Goal: Task Accomplishment & Management: Manage account settings

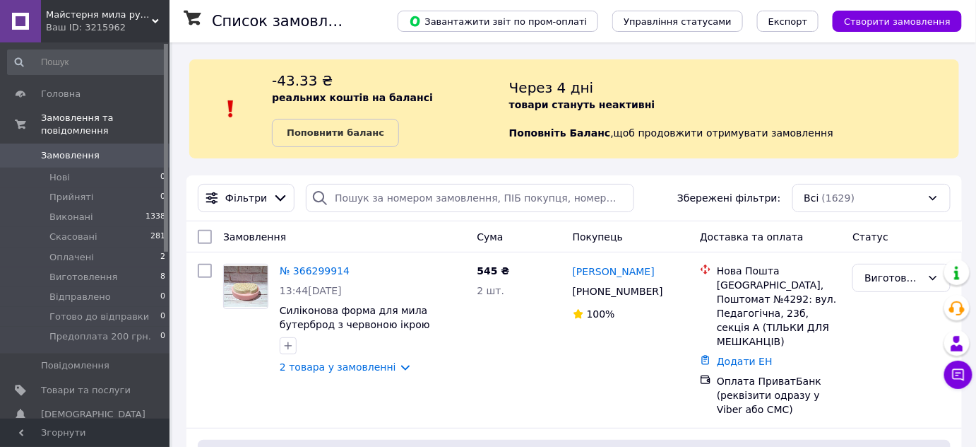
scroll to position [171, 0]
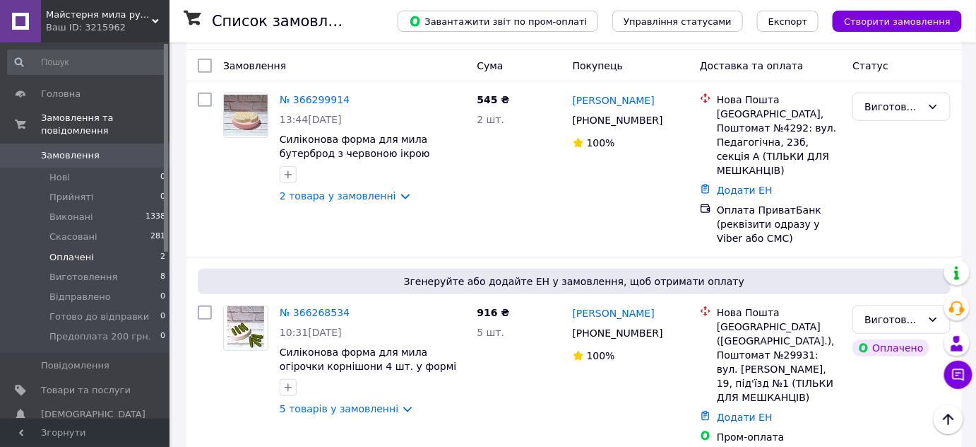
drag, startPoint x: 60, startPoint y: 242, endPoint x: 153, endPoint y: 243, distance: 93.3
click at [66, 251] on span "Оплачені" at bounding box center [71, 257] width 45 height 13
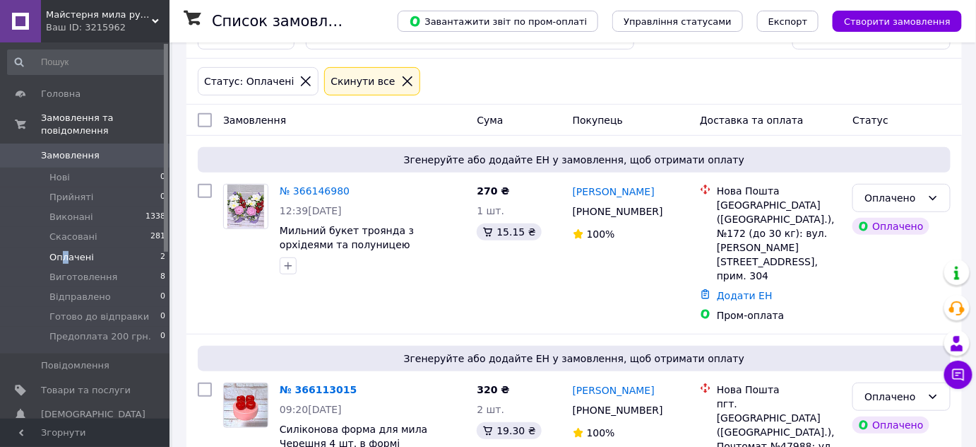
scroll to position [171, 0]
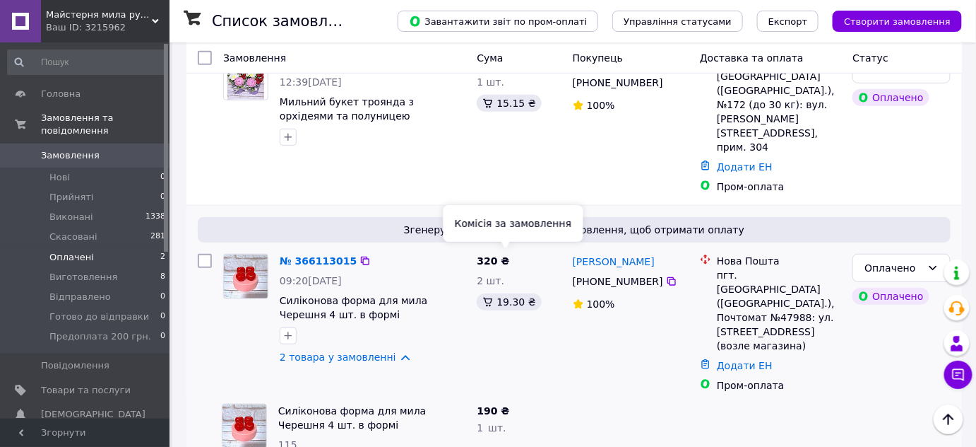
scroll to position [309, 0]
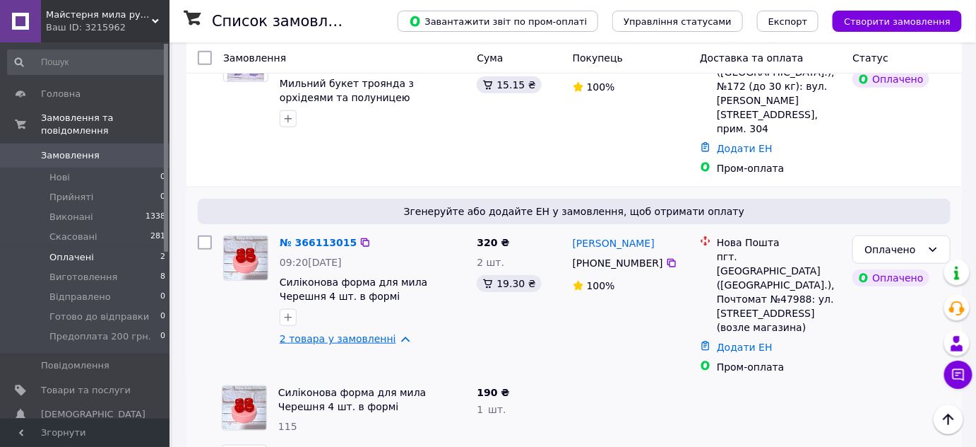
click at [389, 333] on link "2 товара у замовленні" at bounding box center [338, 338] width 117 height 11
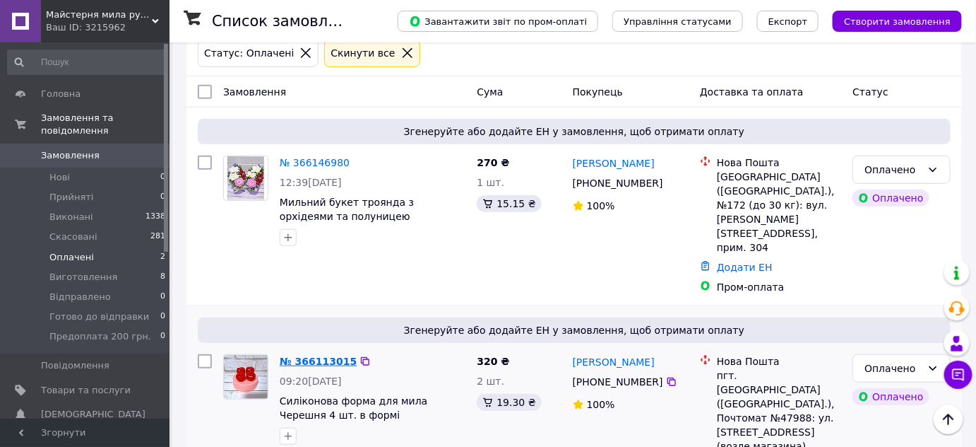
click at [319, 355] on link "№ 366113015" at bounding box center [318, 360] width 77 height 11
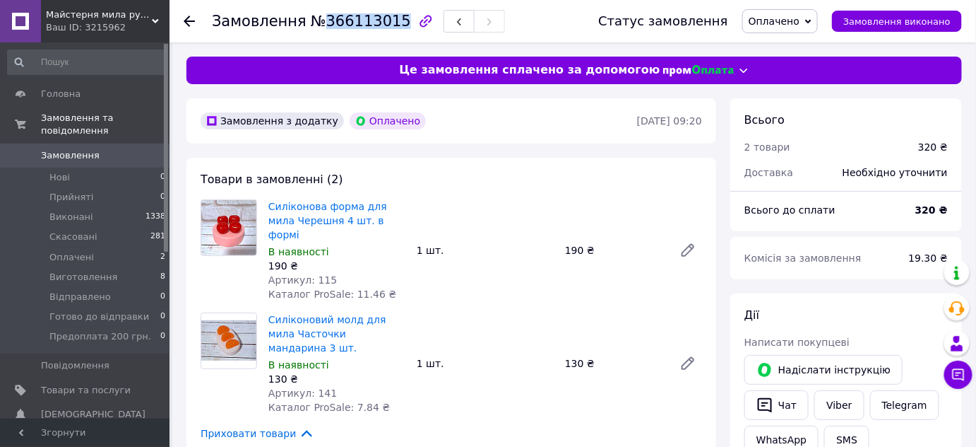
drag, startPoint x: 318, startPoint y: 20, endPoint x: 386, endPoint y: 18, distance: 67.9
click at [386, 18] on span "№366113015" at bounding box center [361, 21] width 100 height 17
copy span "366113015"
click at [830, 400] on link "Viber" at bounding box center [839, 405] width 49 height 30
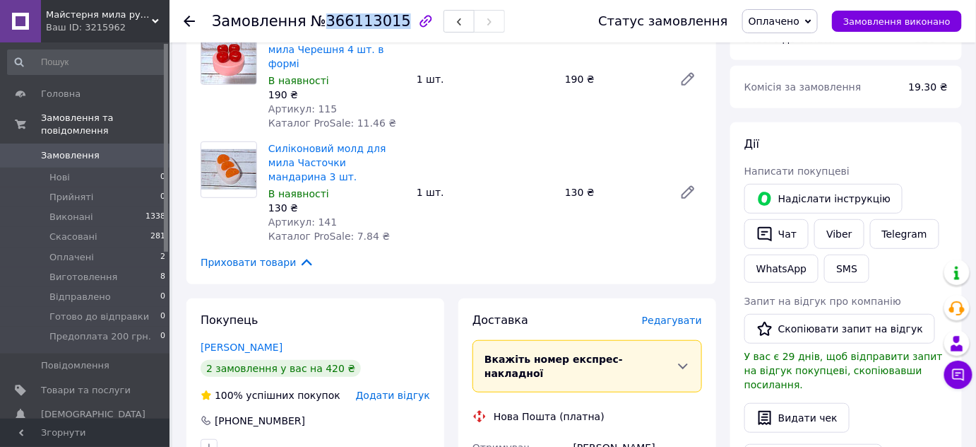
scroll to position [343, 0]
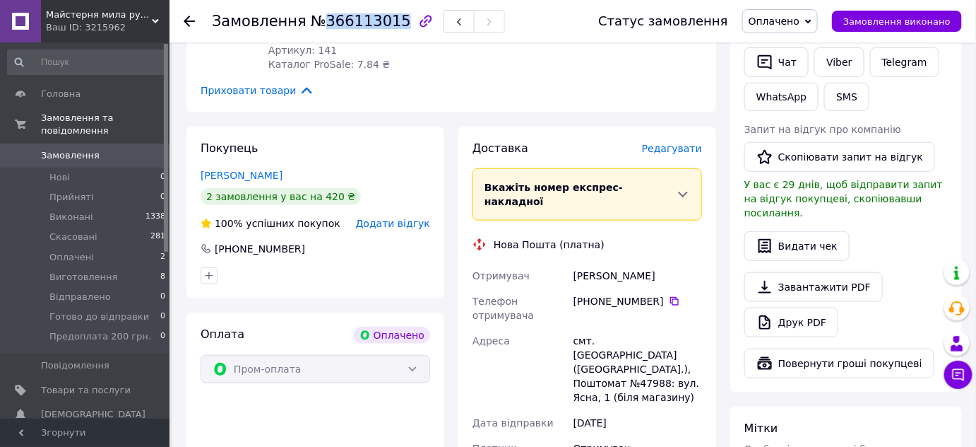
click at [800, 16] on span "Оплачено" at bounding box center [774, 21] width 51 height 11
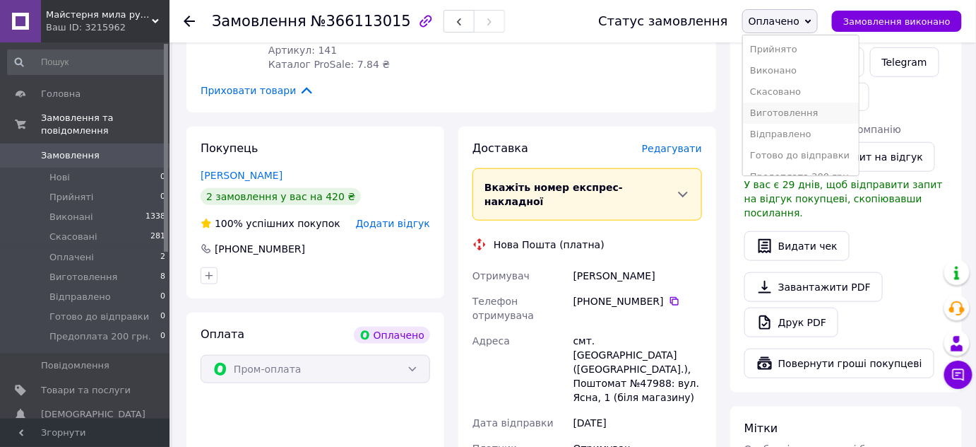
click at [803, 107] on li "Виготовлення" at bounding box center [801, 112] width 116 height 21
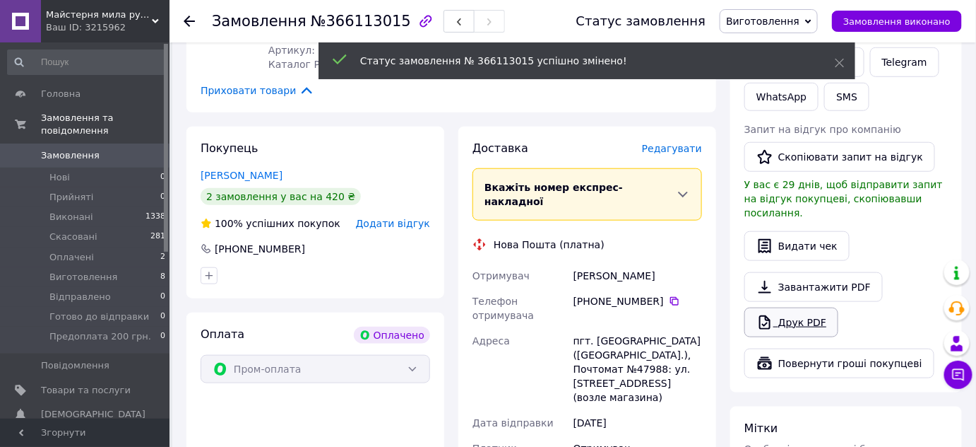
click at [808, 309] on link "Друк PDF" at bounding box center [792, 322] width 94 height 30
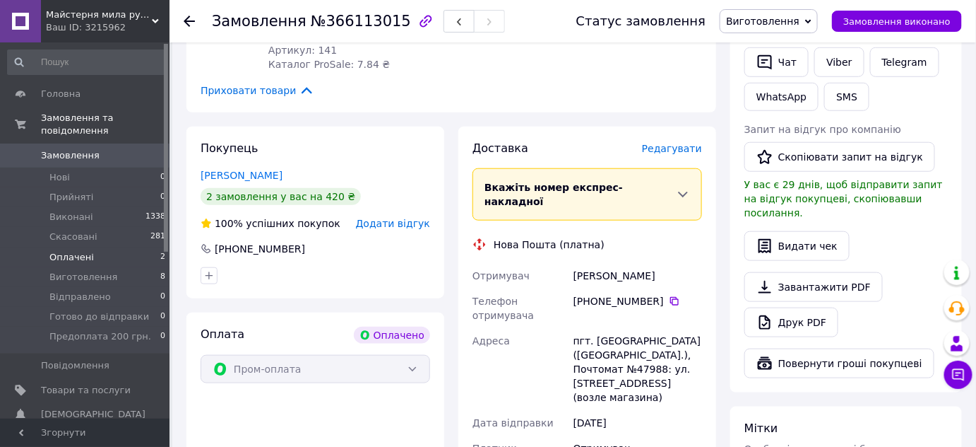
click at [73, 251] on span "Оплачені" at bounding box center [71, 257] width 45 height 13
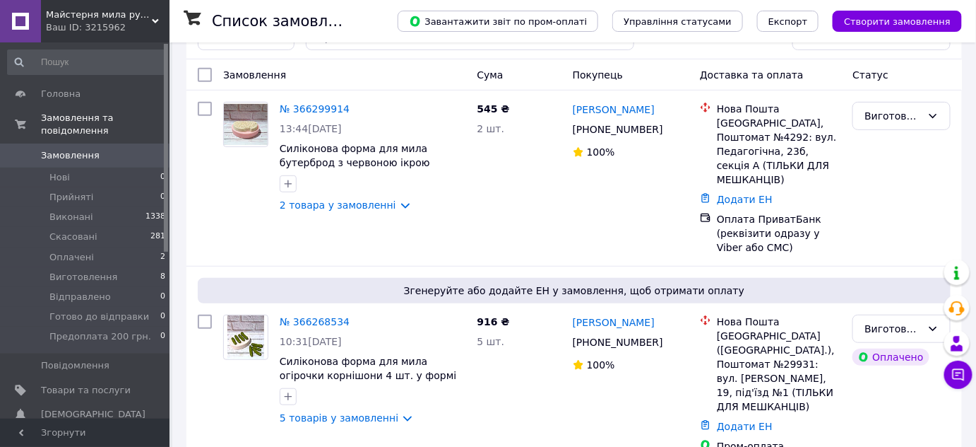
scroll to position [171, 0]
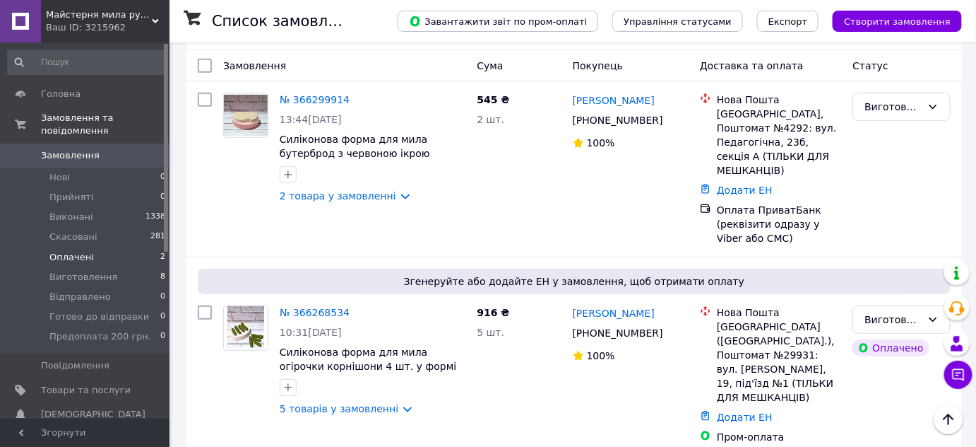
click at [75, 251] on span "Оплачені" at bounding box center [71, 257] width 45 height 13
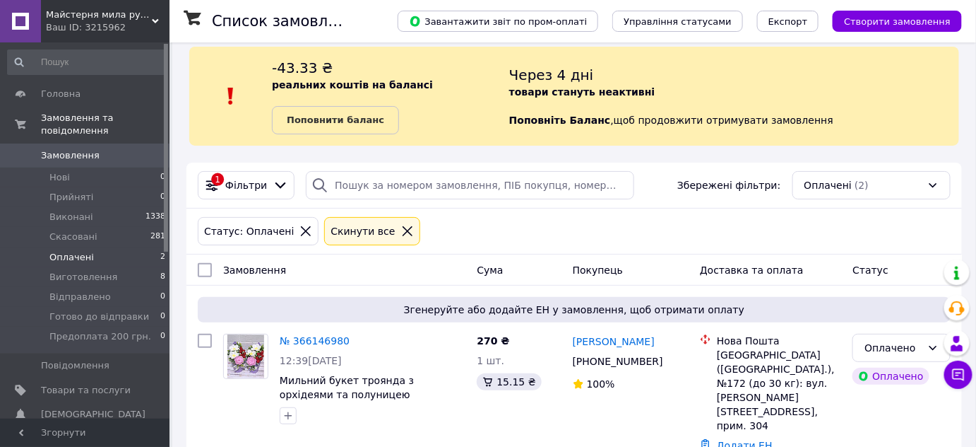
scroll to position [20, 0]
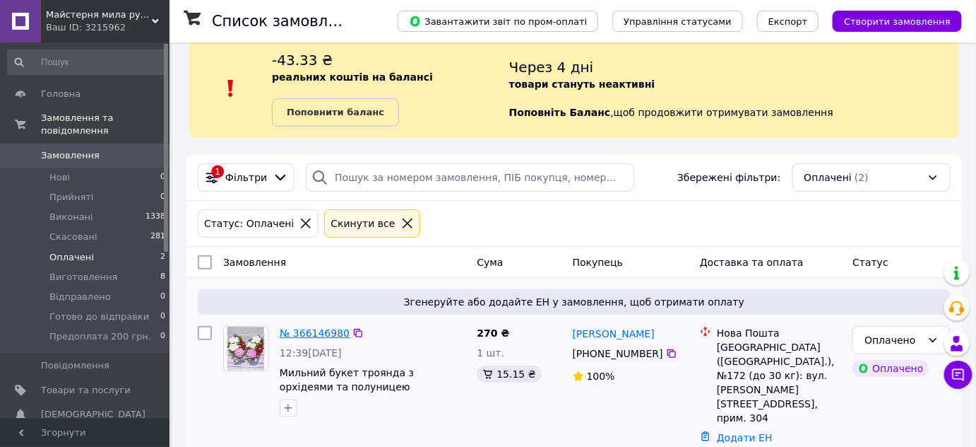
click at [307, 333] on link "№ 366146980" at bounding box center [315, 332] width 70 height 11
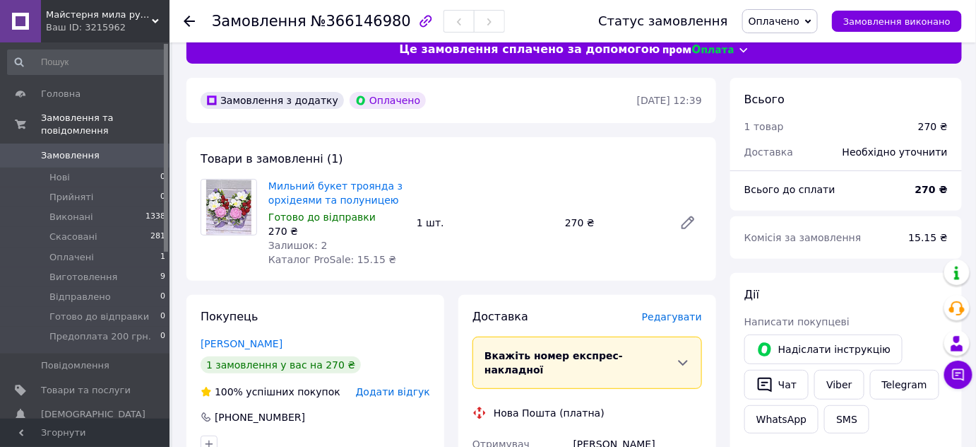
click at [812, 18] on icon at bounding box center [808, 21] width 6 height 6
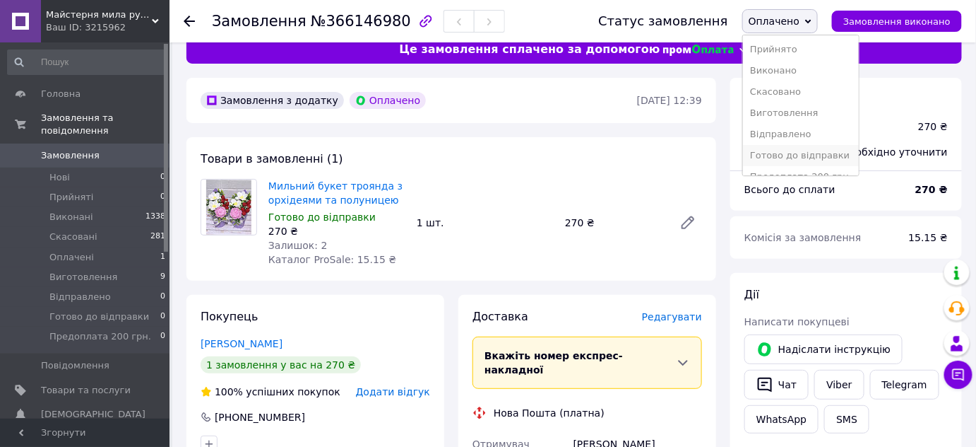
click at [801, 157] on li "Готово до відправки" at bounding box center [801, 155] width 116 height 21
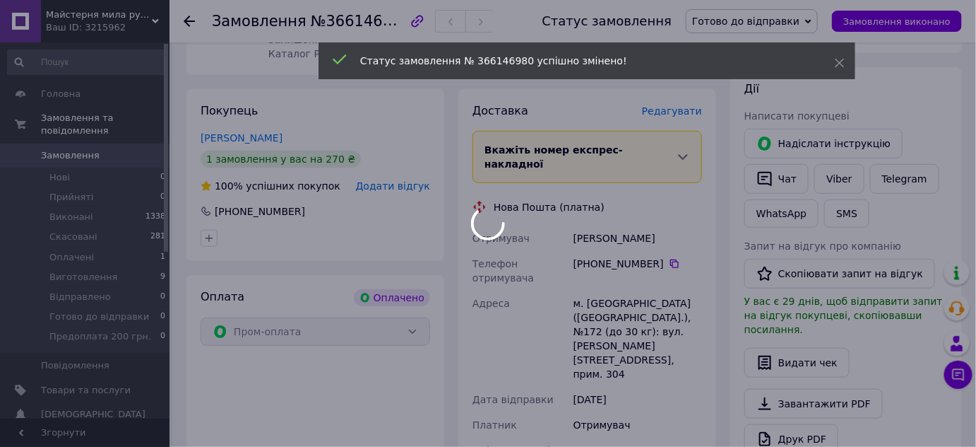
scroll to position [363, 0]
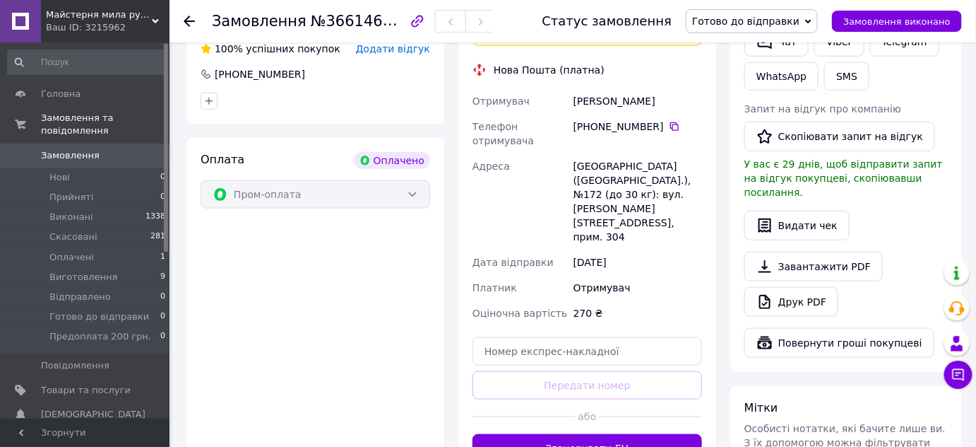
click at [609, 434] on button "Згенерувати ЕН" at bounding box center [588, 448] width 230 height 28
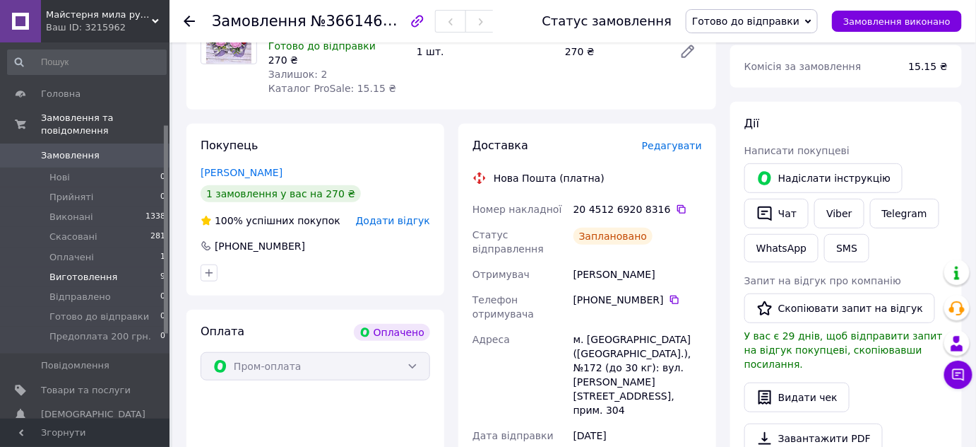
scroll to position [171, 0]
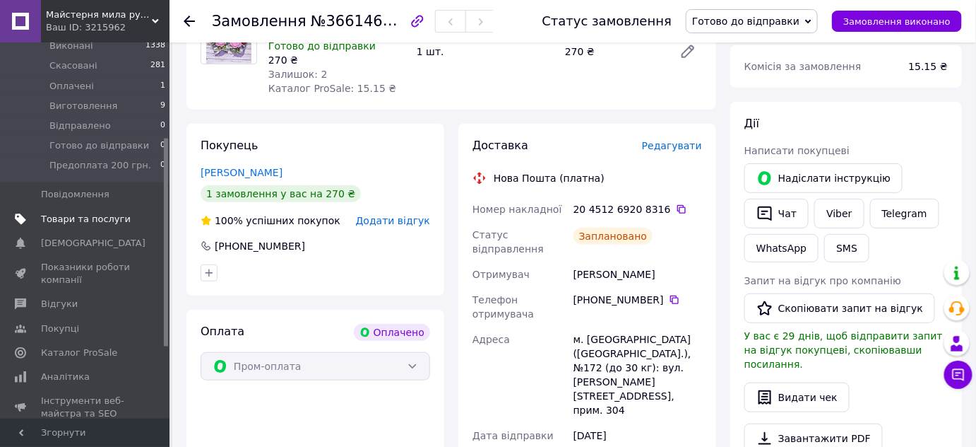
click at [77, 213] on span "Товари та послуги" at bounding box center [86, 219] width 90 height 13
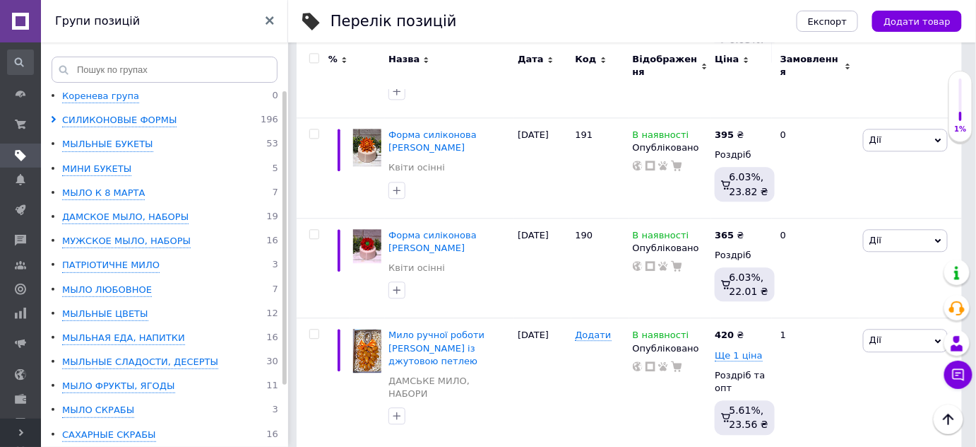
scroll to position [1015, 0]
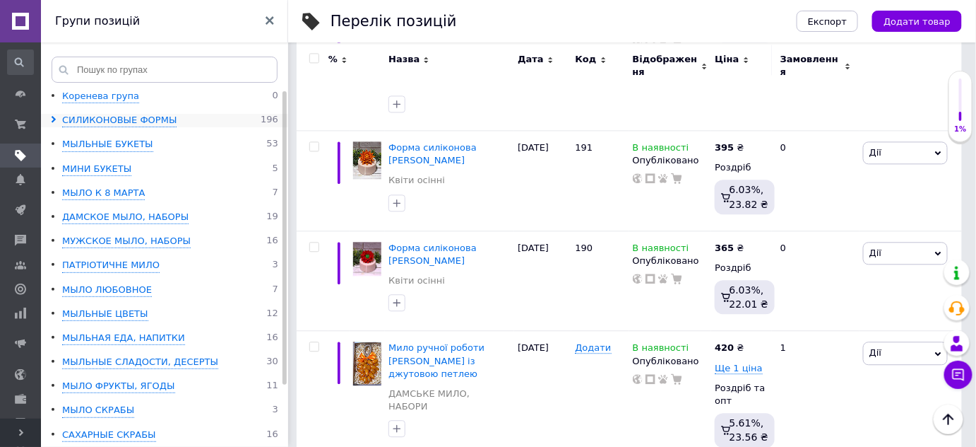
click at [51, 119] on icon at bounding box center [53, 119] width 7 height 7
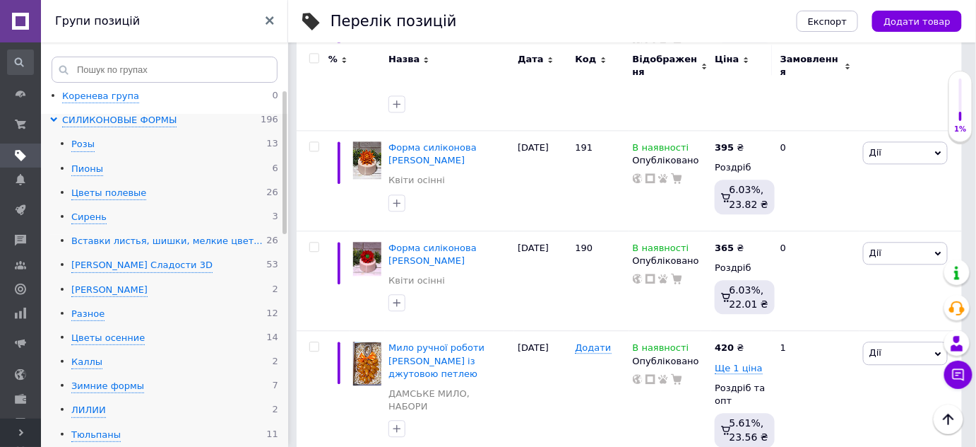
click at [116, 239] on div "Вставки листья, шишки, мелкие цвет..." at bounding box center [166, 241] width 191 height 13
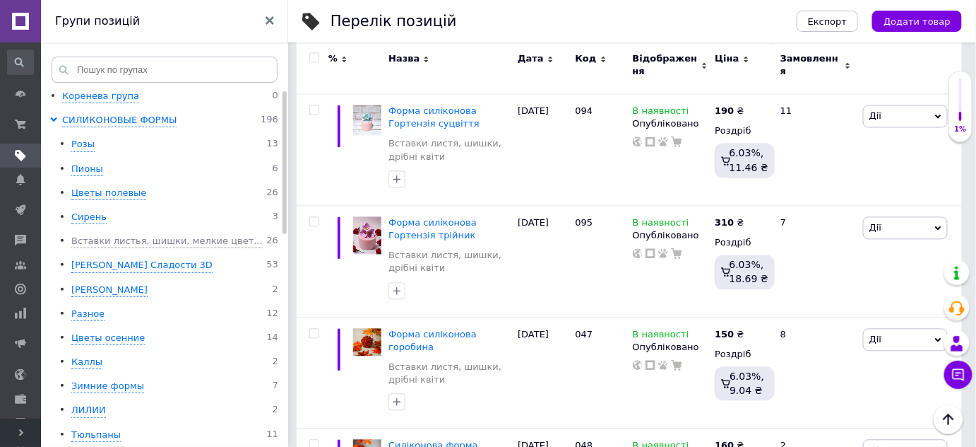
scroll to position [868, 0]
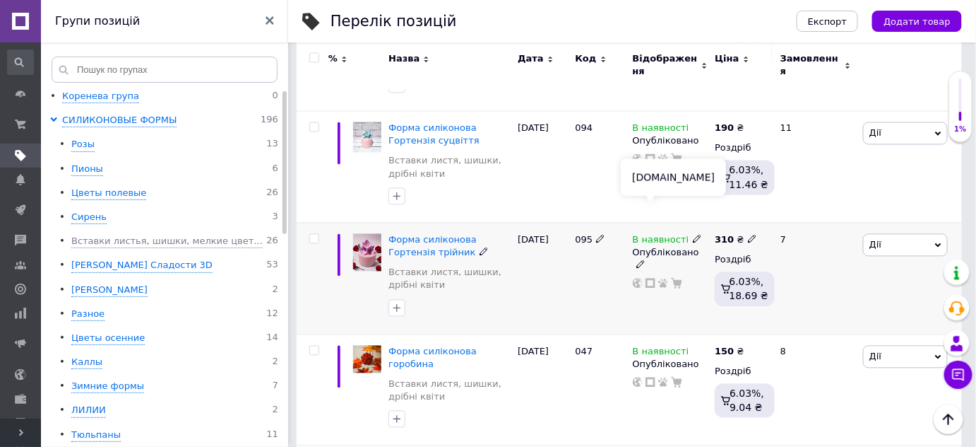
click at [648, 278] on icon at bounding box center [651, 283] width 10 height 10
